Goal: Check status

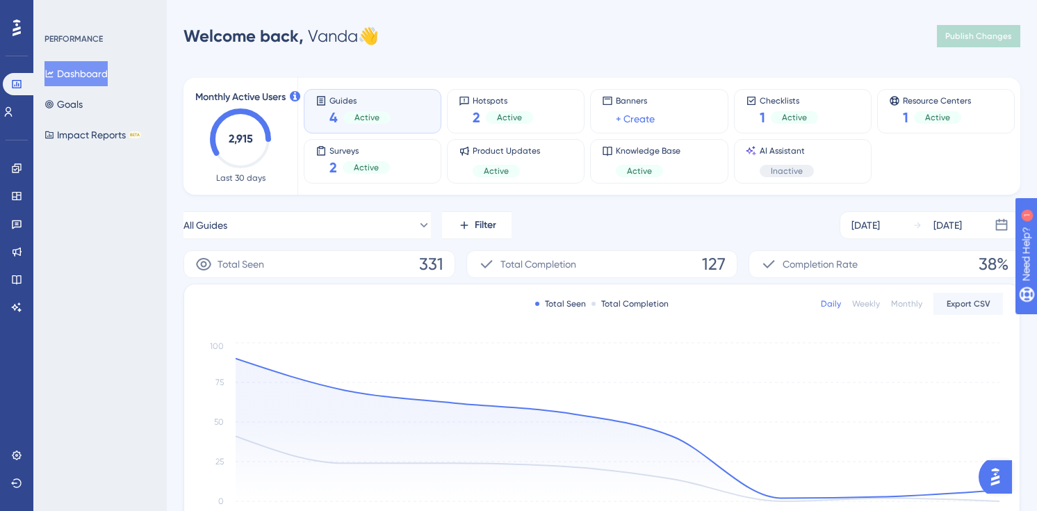
click at [412, 111] on div "Guides 4 Active" at bounding box center [373, 111] width 114 height 32
click at [573, 117] on div "Hotspots 2 Active" at bounding box center [516, 111] width 138 height 44
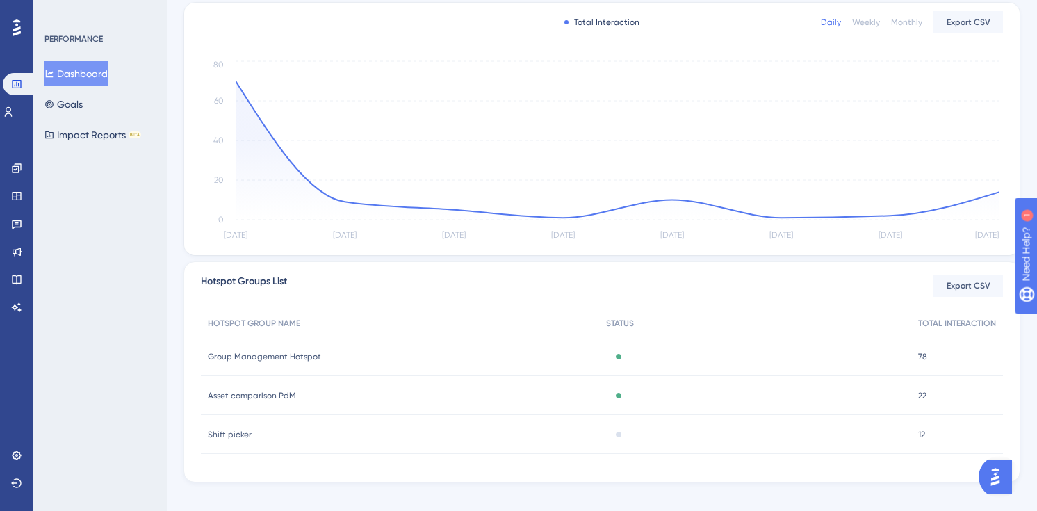
scroll to position [256, 0]
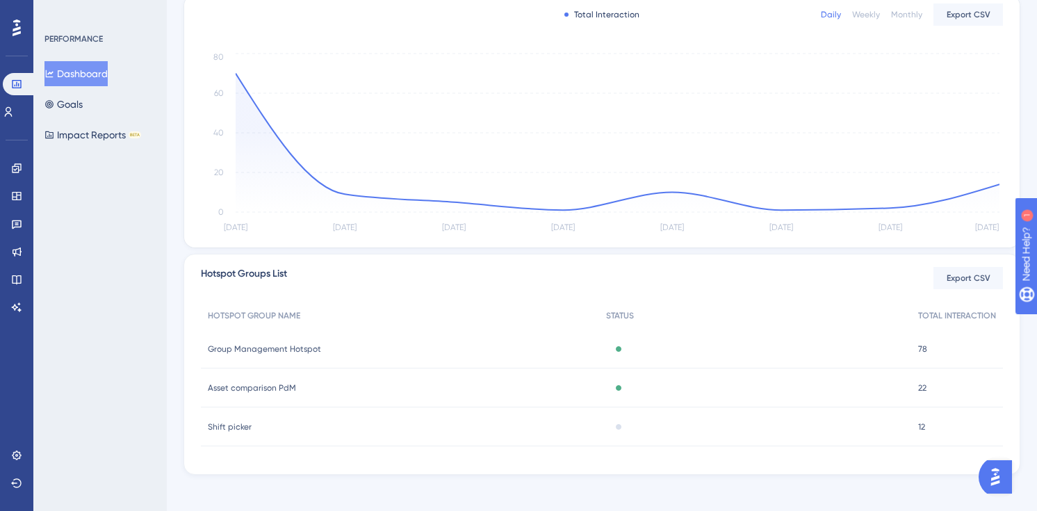
click at [264, 384] on span "Asset comparison PdM" at bounding box center [252, 387] width 88 height 11
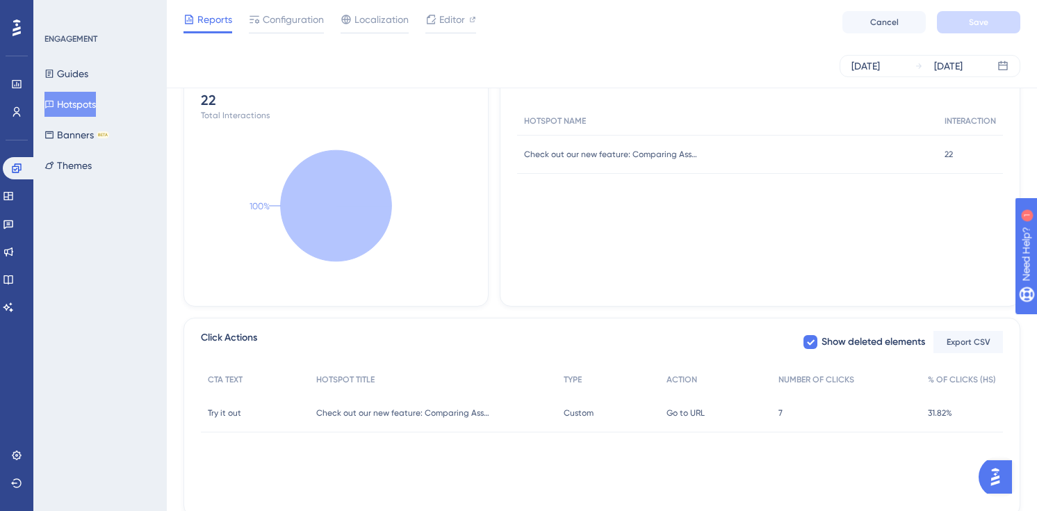
scroll to position [335, 0]
click at [782, 409] on span "7" at bounding box center [781, 411] width 4 height 11
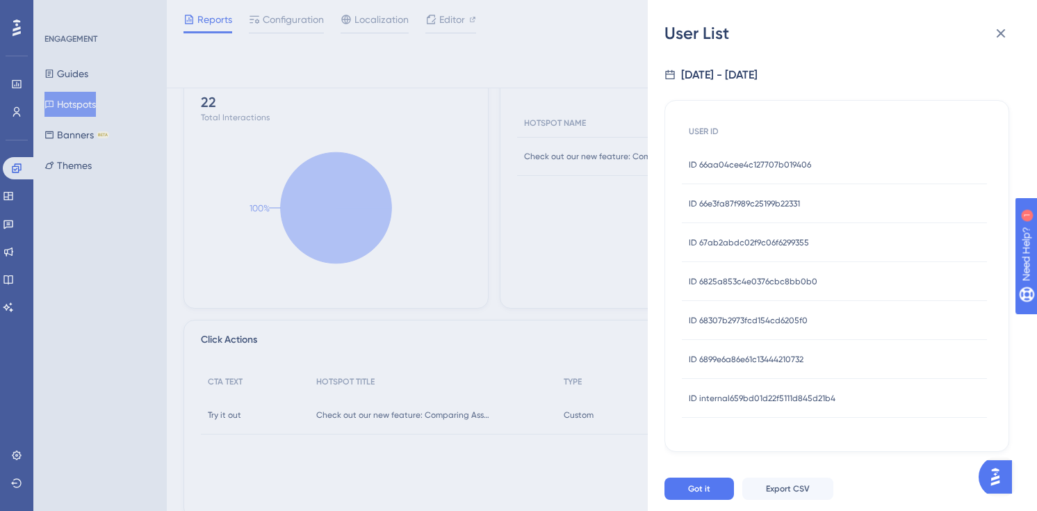
scroll to position [320, 0]
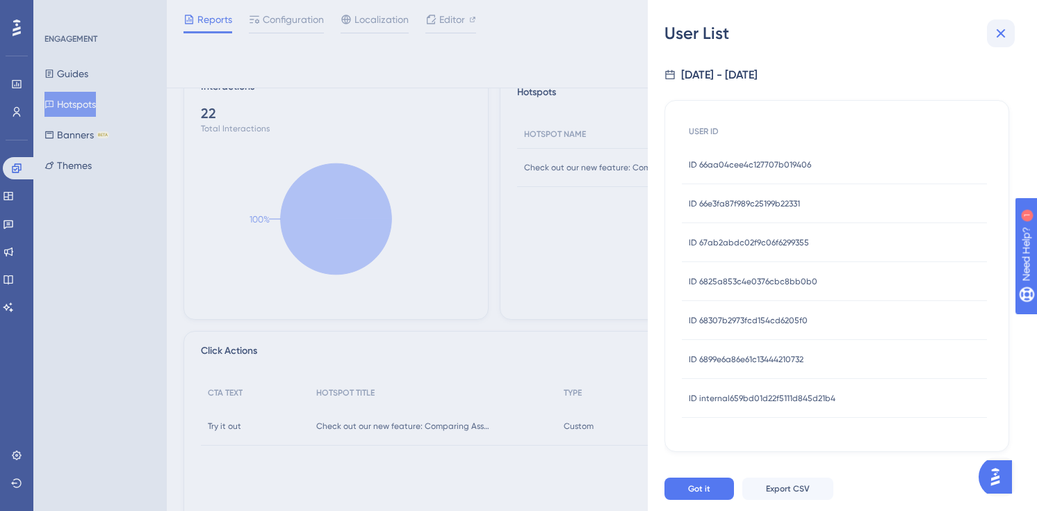
click at [1005, 31] on icon at bounding box center [1001, 33] width 17 height 17
